Goal: Task Accomplishment & Management: Use online tool/utility

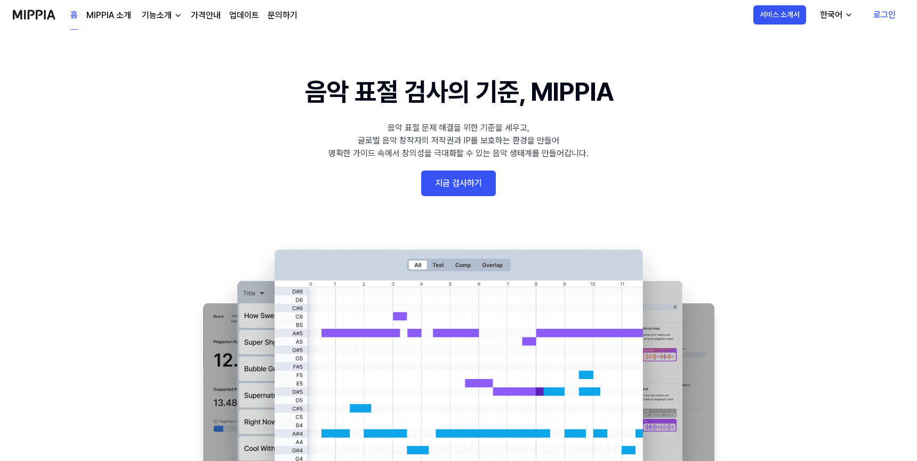
click at [471, 175] on link "지금 검사하기" at bounding box center [458, 184] width 75 height 26
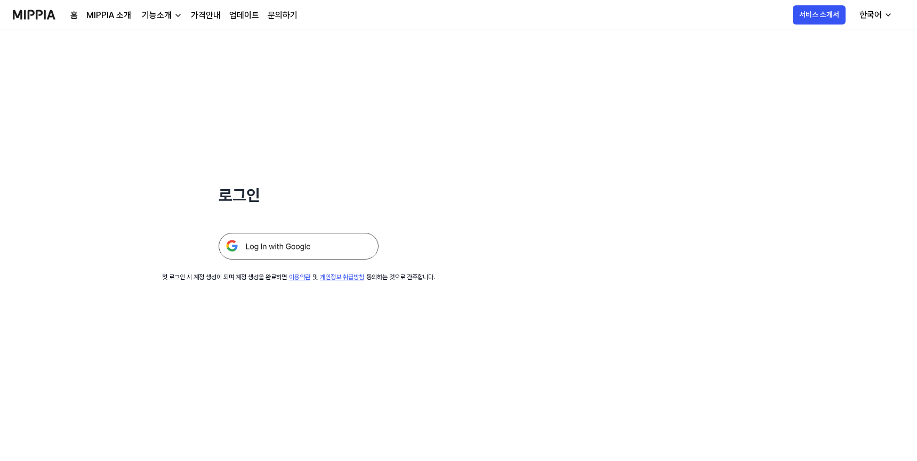
click at [308, 249] on img at bounding box center [299, 246] width 160 height 27
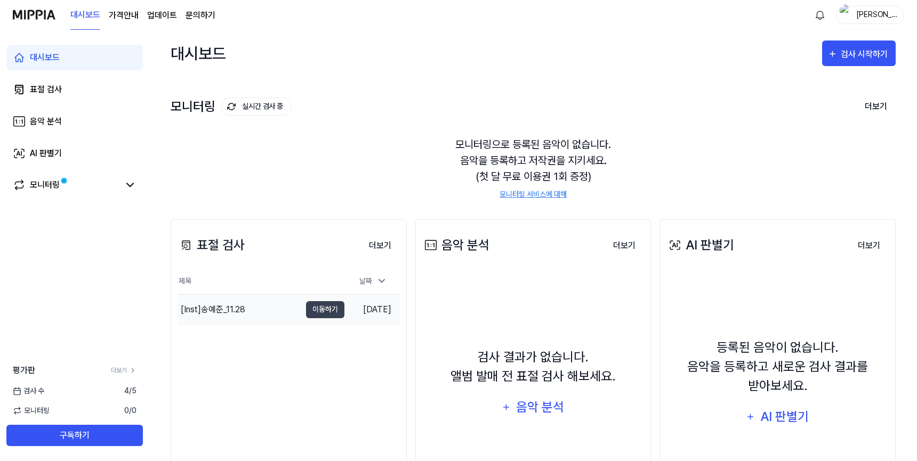
click at [354, 311] on td "[DATE]" at bounding box center [371, 309] width 55 height 30
click at [320, 312] on button "이동하기" at bounding box center [325, 309] width 38 height 17
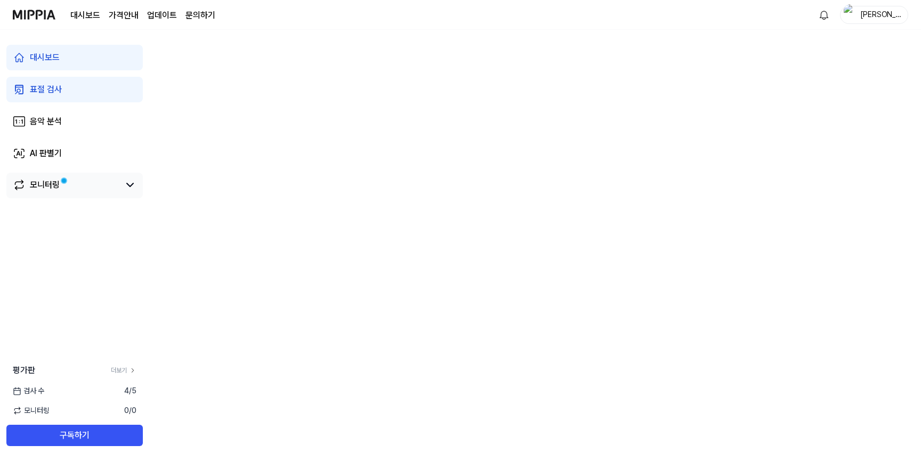
click at [79, 194] on div "모니터링" at bounding box center [74, 186] width 136 height 26
click at [84, 190] on link "모니터링" at bounding box center [66, 185] width 107 height 13
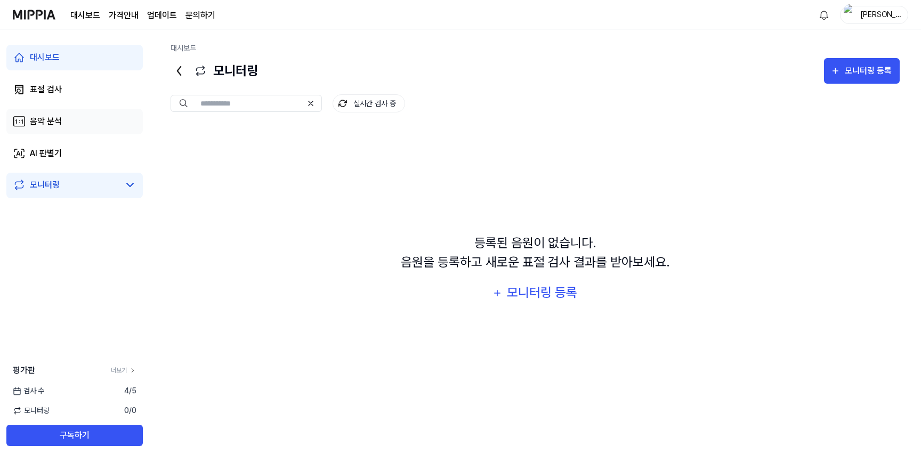
click at [92, 110] on link "음악 분석" at bounding box center [74, 122] width 136 height 26
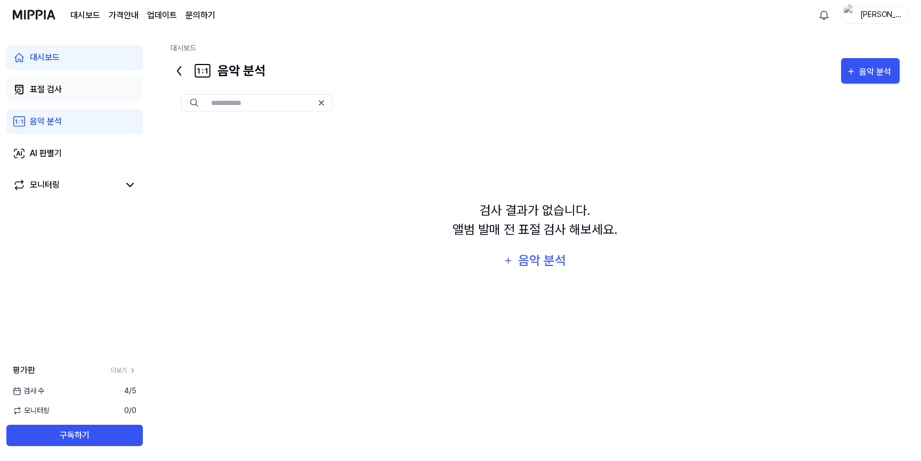
click at [99, 93] on link "표절 검사" at bounding box center [74, 90] width 136 height 26
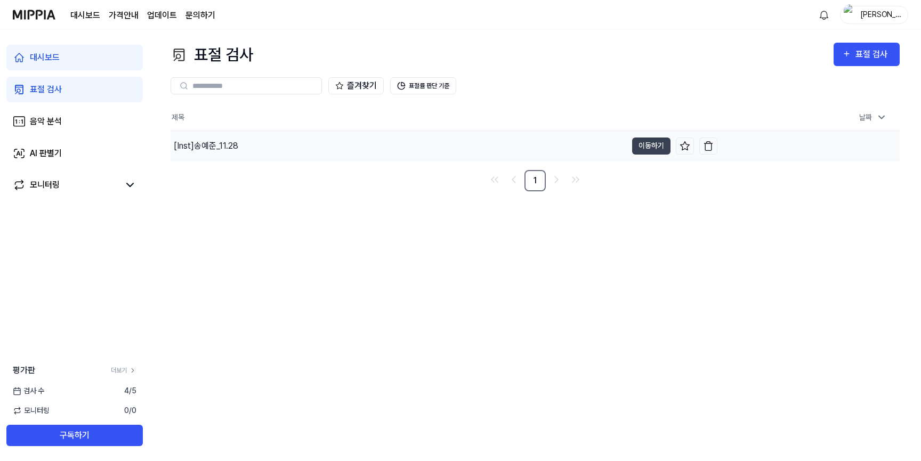
click at [276, 143] on div "[Inst] 송예준_11.28" at bounding box center [399, 146] width 456 height 30
click at [646, 148] on button "이동하기" at bounding box center [651, 146] width 38 height 17
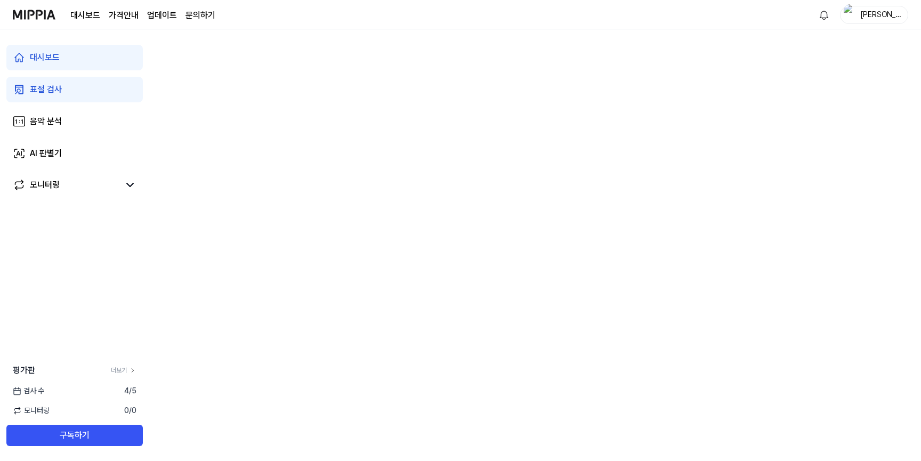
click at [132, 18] on page\) "가격안내" at bounding box center [124, 15] width 30 height 13
click at [28, 122] on link "음악 분석" at bounding box center [74, 122] width 136 height 26
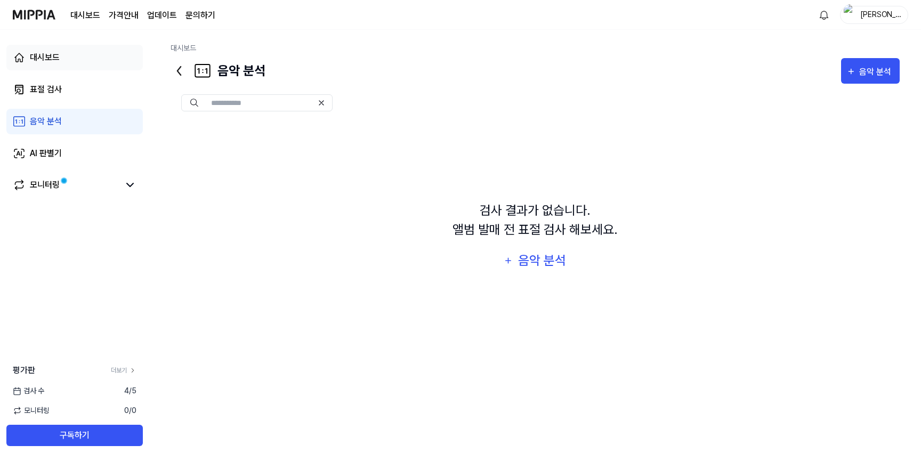
click at [71, 53] on link "대시보드" at bounding box center [74, 58] width 136 height 26
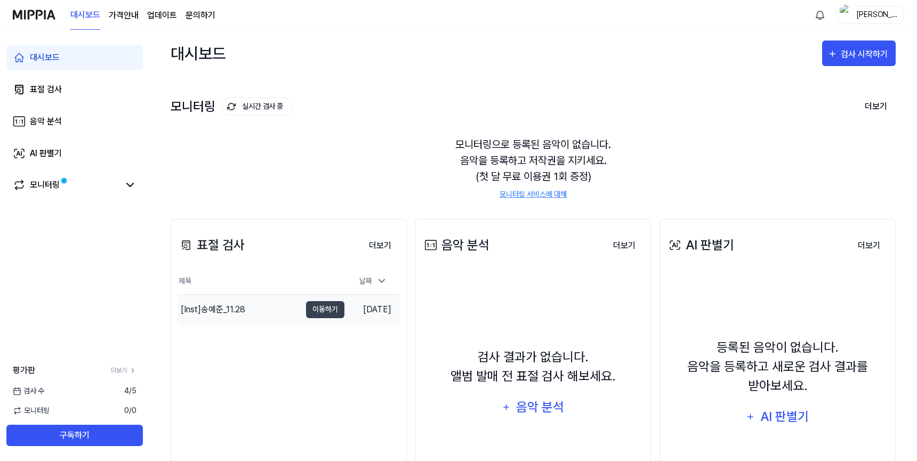
click at [384, 310] on td "[DATE]" at bounding box center [371, 309] width 55 height 30
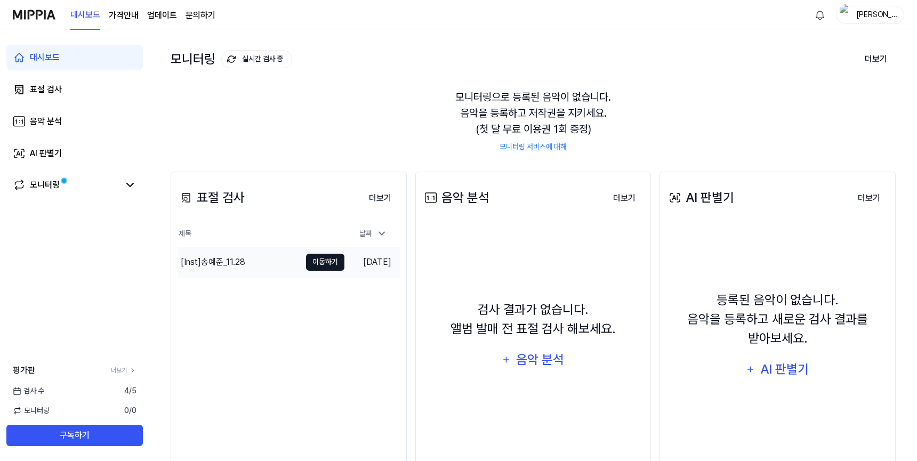
click at [322, 260] on button "이동하기" at bounding box center [325, 262] width 38 height 17
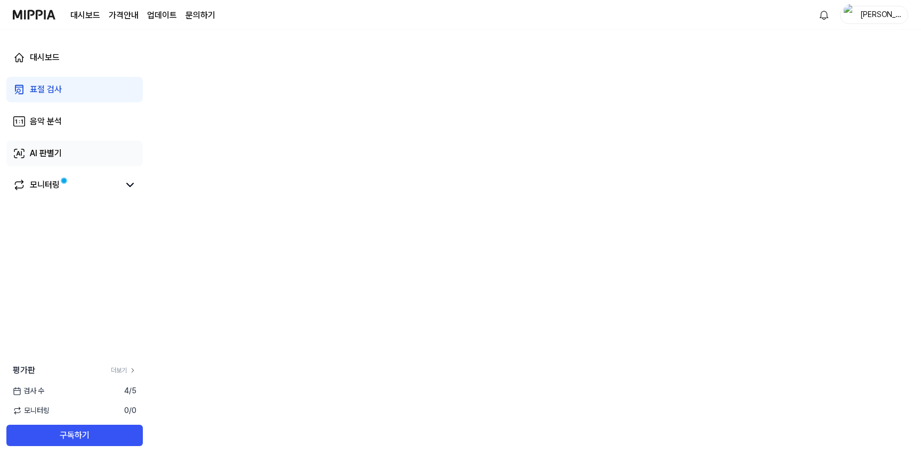
click at [76, 159] on link "AI 판별기" at bounding box center [74, 154] width 136 height 26
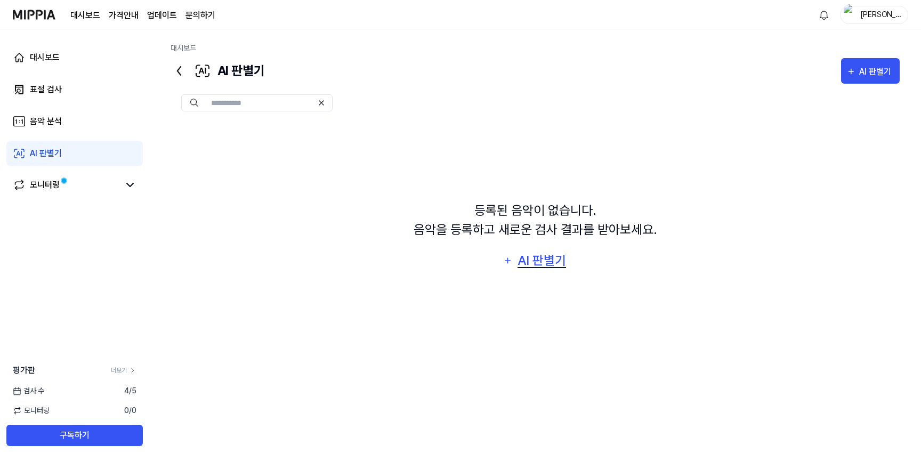
click at [531, 260] on div "AI 판별기" at bounding box center [541, 261] width 51 height 20
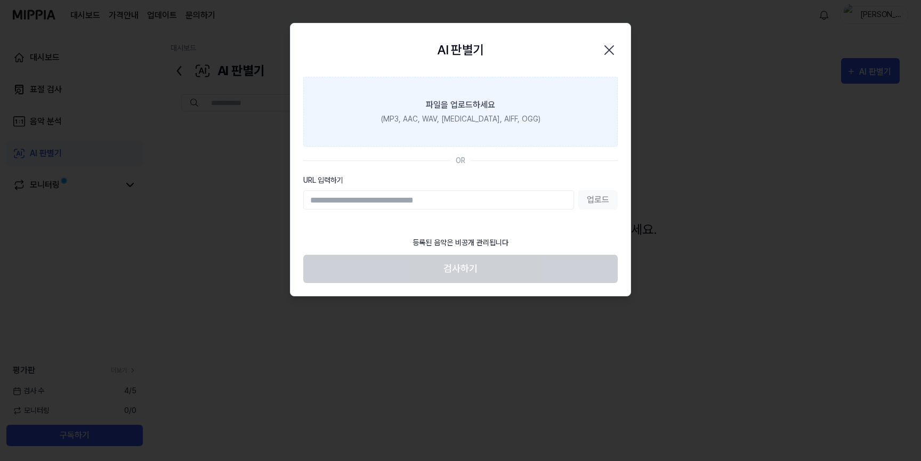
click at [537, 99] on label "파일을 업로드하세요 (MP3, AAC, WAV, [MEDICAL_DATA], AIFF, OGG)" at bounding box center [460, 112] width 314 height 70
click at [0, 0] on input "파일을 업로드하세요 (MP3, AAC, WAV, [MEDICAL_DATA], AIFF, OGG)" at bounding box center [0, 0] width 0 height 0
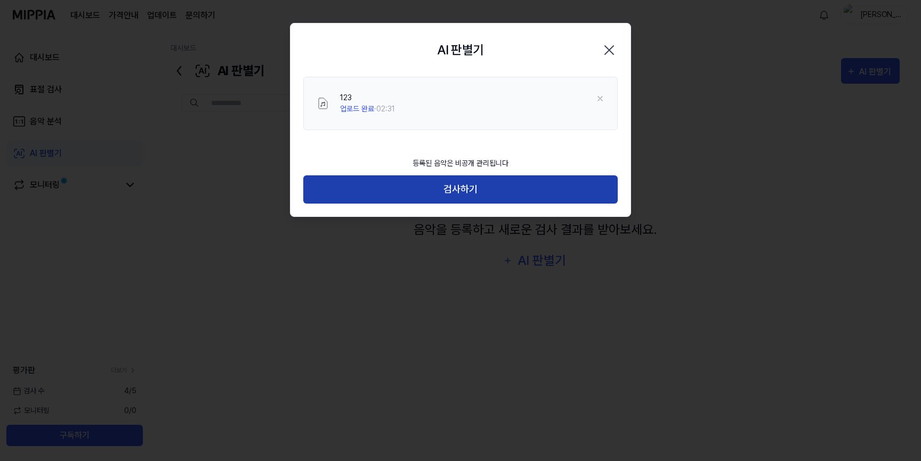
click at [485, 180] on button "검사하기" at bounding box center [460, 189] width 314 height 28
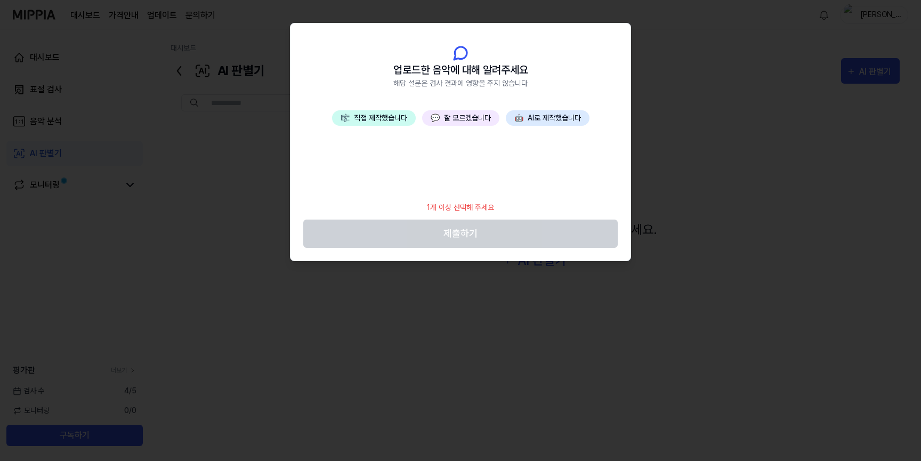
click at [396, 129] on div "🎼 직접 제작했습니다 💬 잘 모르겠습니다 🤖 AI로 제작했습니다" at bounding box center [460, 152] width 340 height 85
click at [392, 123] on button "🎼 직접 제작했습니다" at bounding box center [374, 117] width 84 height 15
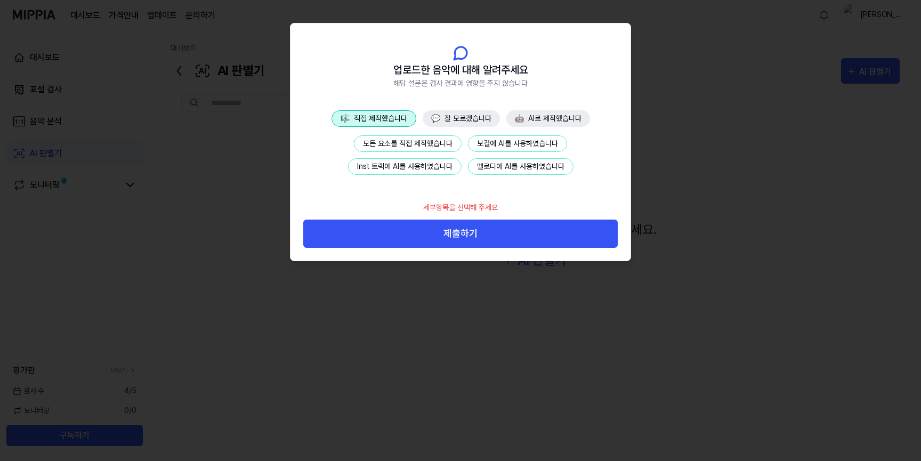
click at [445, 143] on button "모든 요소를 직접 제작했습니다" at bounding box center [408, 143] width 108 height 17
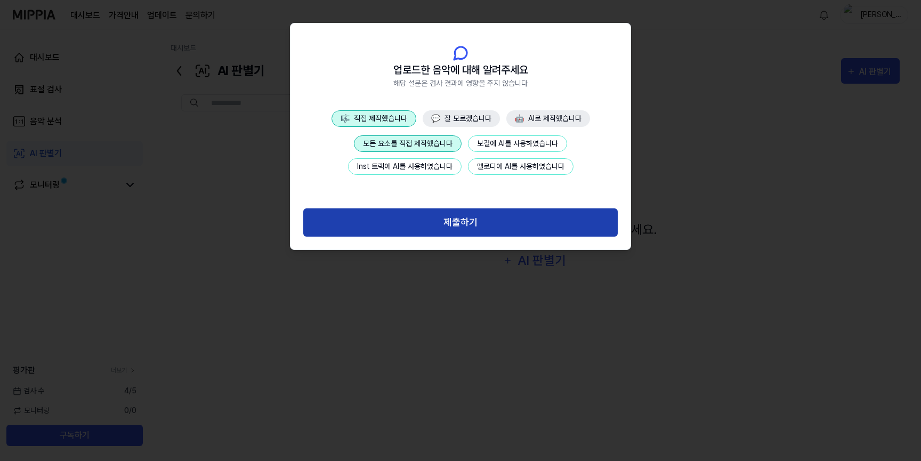
click at [485, 219] on button "제출하기" at bounding box center [460, 222] width 314 height 28
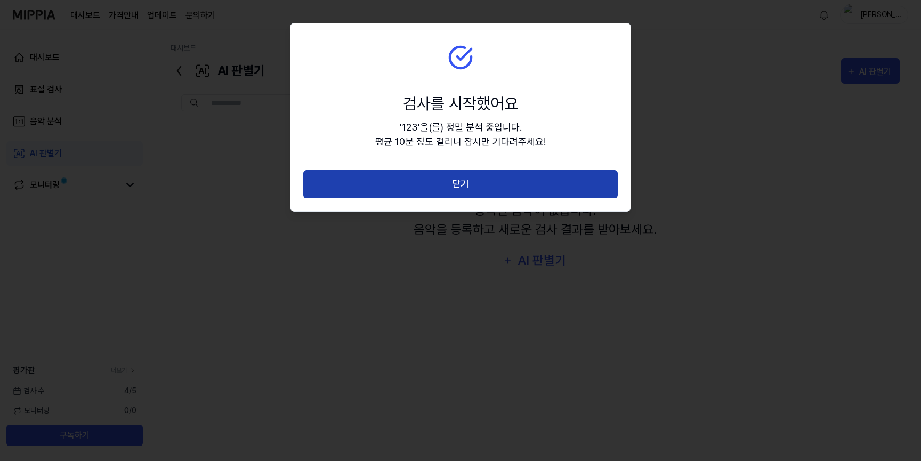
click at [474, 195] on button "닫기" at bounding box center [460, 184] width 314 height 28
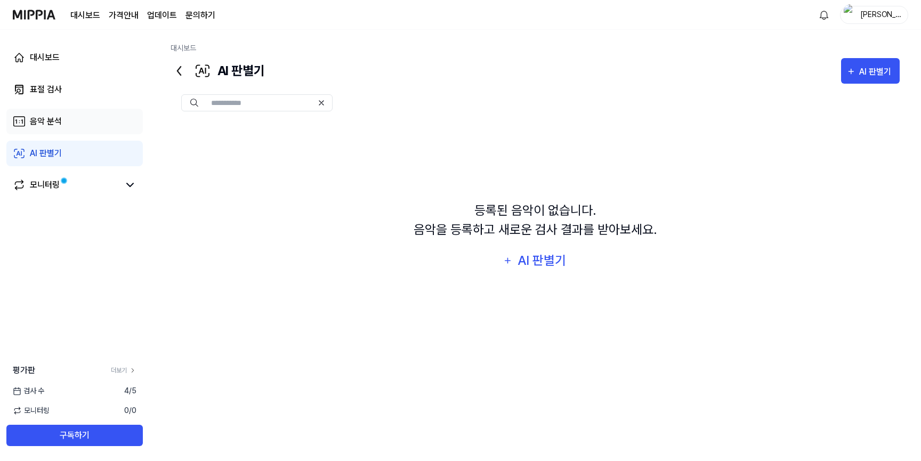
click at [80, 132] on link "음악 분석" at bounding box center [74, 122] width 136 height 26
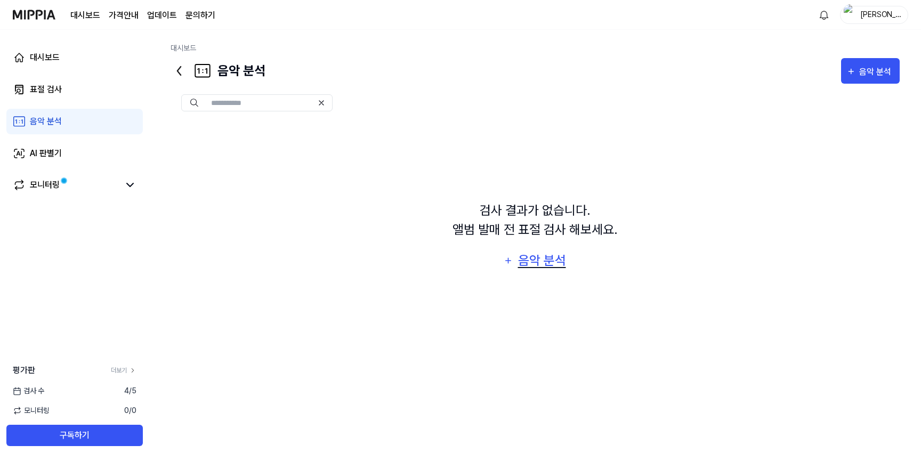
click at [536, 262] on div "음악 분석" at bounding box center [541, 261] width 51 height 20
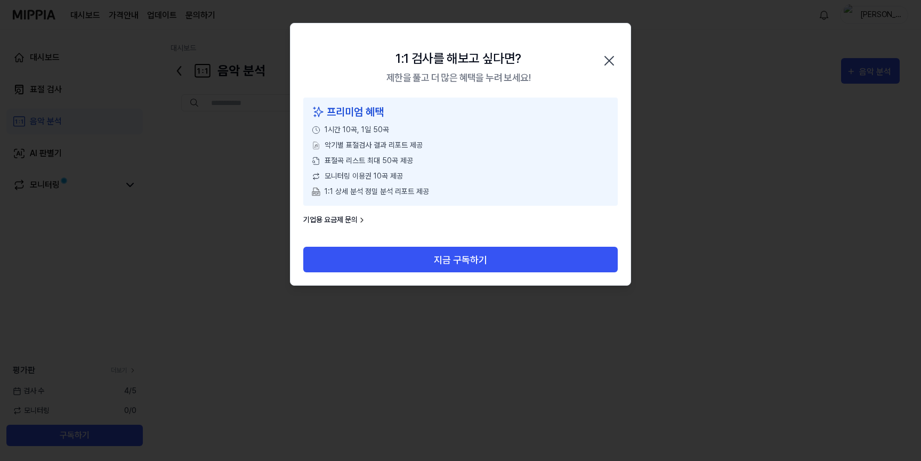
click at [606, 65] on icon "button" at bounding box center [609, 60] width 17 height 17
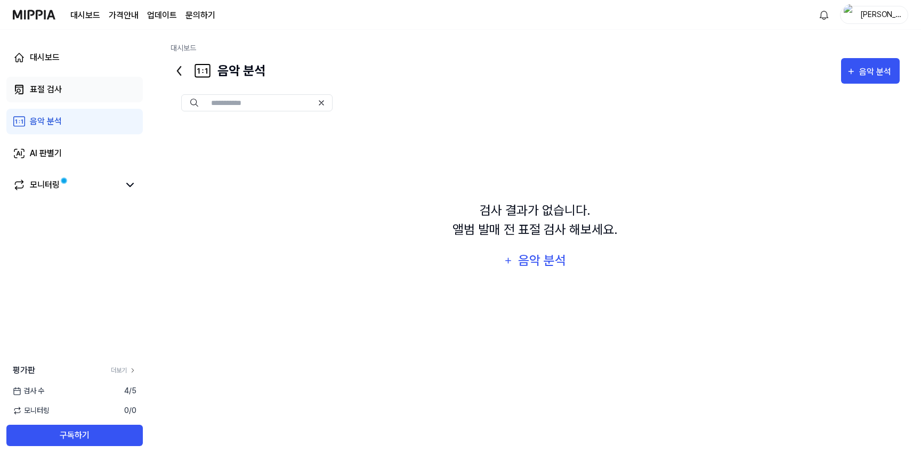
click at [28, 79] on link "표절 검사" at bounding box center [74, 90] width 136 height 26
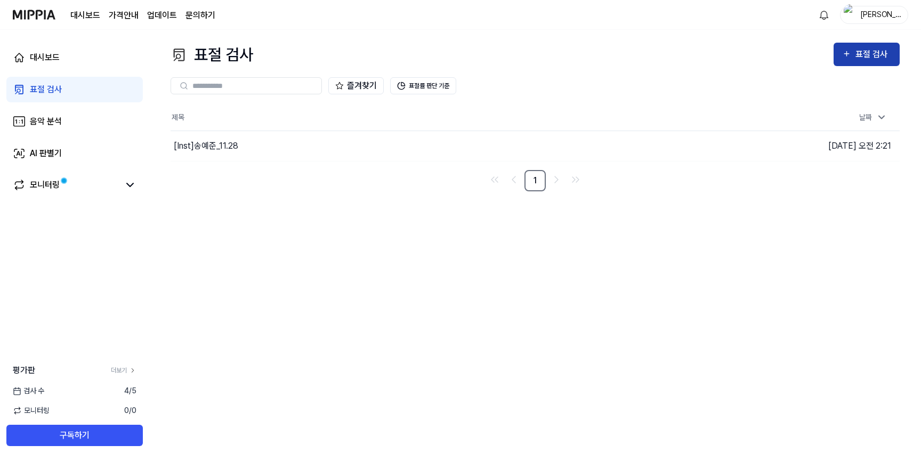
click at [887, 51] on div "표절 검사" at bounding box center [873, 54] width 36 height 14
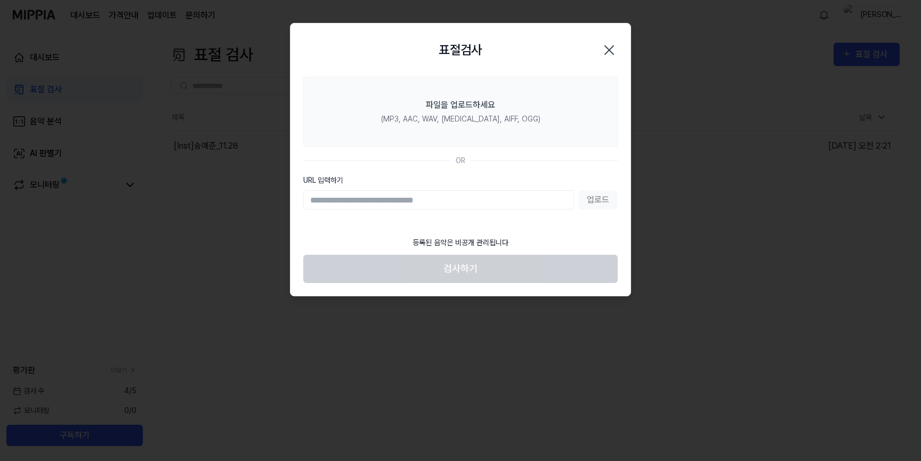
click at [606, 50] on icon "button" at bounding box center [609, 50] width 17 height 17
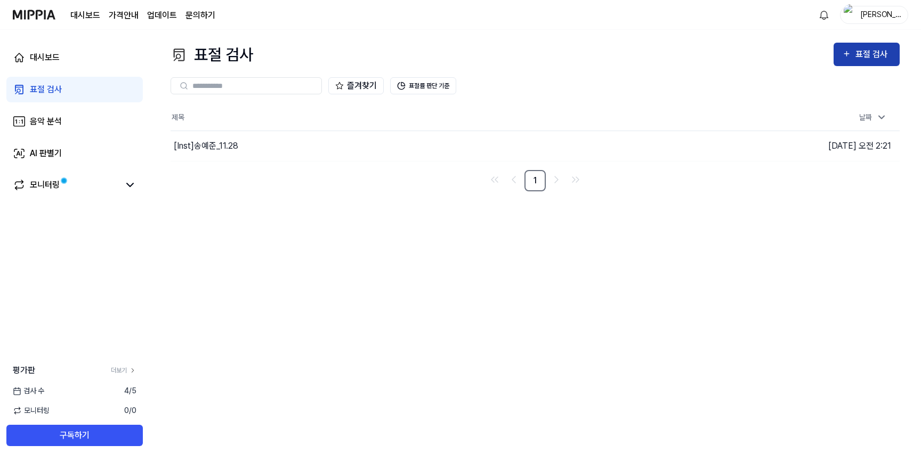
click at [848, 48] on icon "button" at bounding box center [846, 53] width 9 height 13
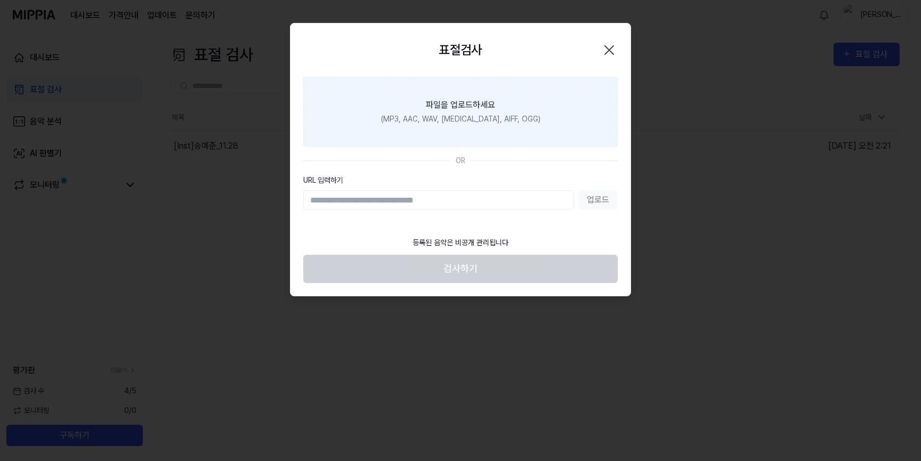
click at [507, 107] on label "파일을 업로드하세요 (MP3, AAC, WAV, [MEDICAL_DATA], AIFF, OGG)" at bounding box center [460, 112] width 314 height 70
click at [0, 0] on input "파일을 업로드하세요 (MP3, AAC, WAV, [MEDICAL_DATA], AIFF, OGG)" at bounding box center [0, 0] width 0 height 0
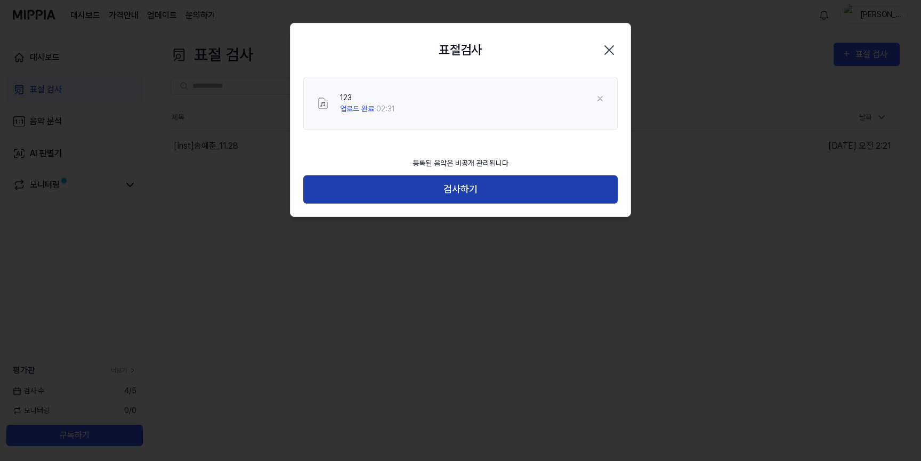
click at [485, 192] on button "검사하기" at bounding box center [460, 189] width 314 height 28
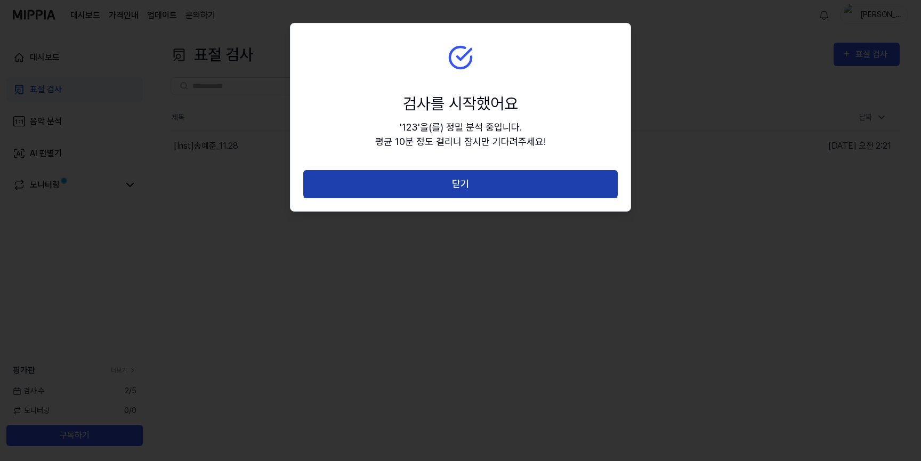
click at [468, 190] on button "닫기" at bounding box center [460, 184] width 314 height 28
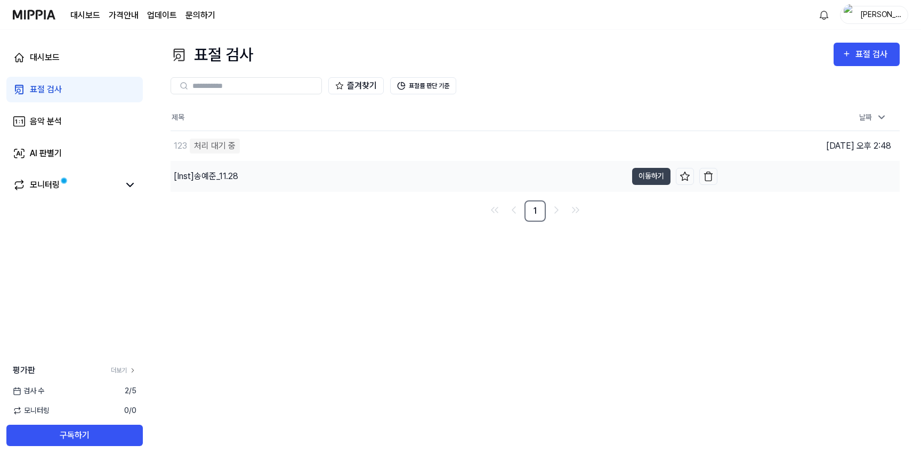
click at [252, 184] on div "[Inst] 송예준_11.28" at bounding box center [399, 177] width 456 height 30
click at [212, 172] on div "[Inst] 송예준_11.28" at bounding box center [207, 176] width 67 height 13
click at [212, 174] on div "[Inst] 송예준_11.28" at bounding box center [206, 176] width 64 height 13
click at [212, 174] on div "[Inst] 송예준_11.28" at bounding box center [207, 176] width 67 height 13
